Goal: Check status

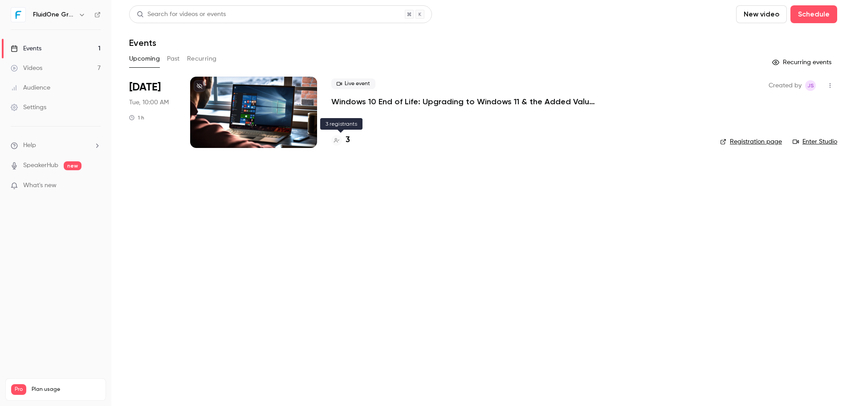
click at [349, 139] on h4 "3" at bounding box center [348, 140] width 4 height 12
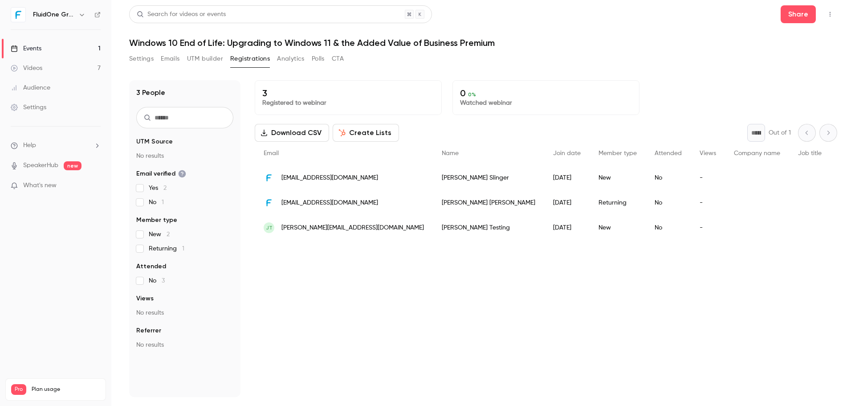
click at [575, 70] on div "3 People UTM Source No results Email verified Yes 2 No 1 Member type New 2 Retu…" at bounding box center [483, 232] width 708 height 327
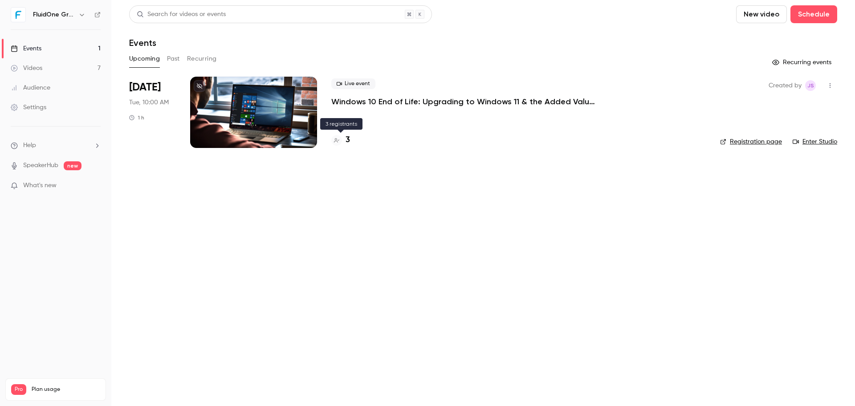
click at [350, 140] on h4 "3" at bounding box center [348, 140] width 4 height 12
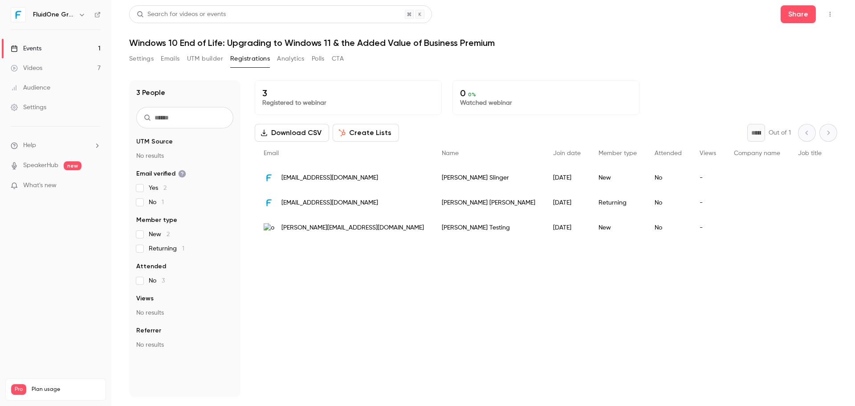
click at [638, 280] on div "3 Registered to webinar 0 0 % Watched webinar Download CSV Create Lists * Out o…" at bounding box center [546, 238] width 583 height 317
